Goal: Use online tool/utility: Use online tool/utility

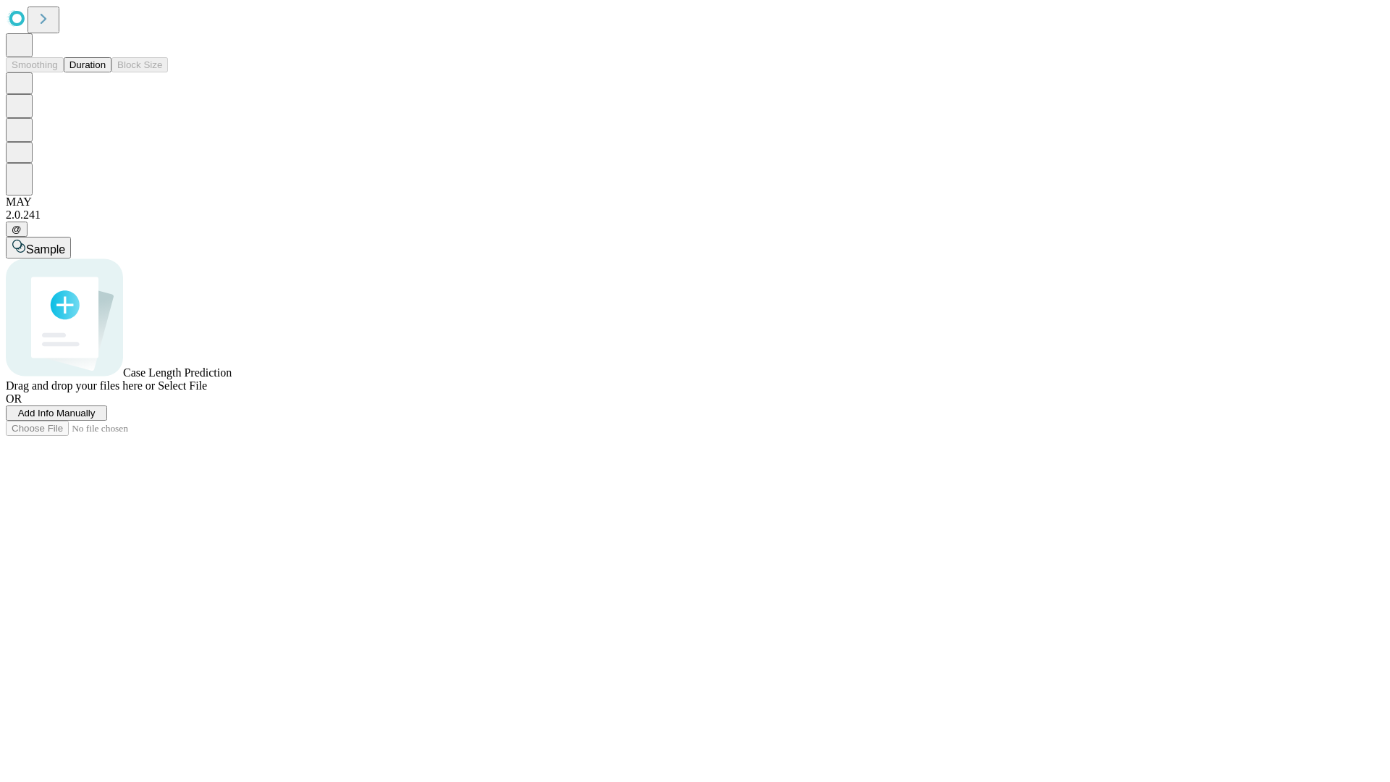
click at [106, 72] on button "Duration" at bounding box center [88, 64] width 48 height 15
click at [65, 243] on span "Sample" at bounding box center [45, 249] width 39 height 12
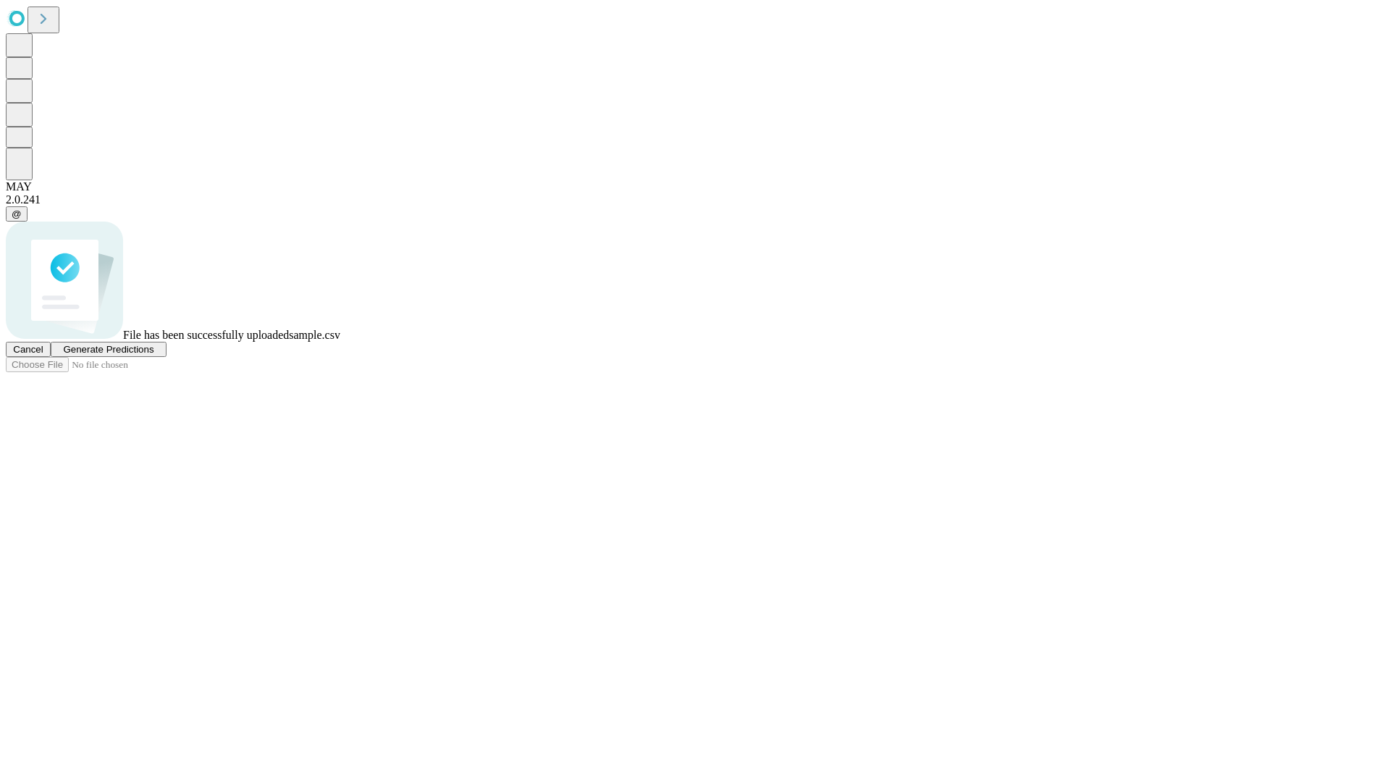
click at [153, 355] on span "Generate Predictions" at bounding box center [108, 349] width 90 height 11
